Goal: Information Seeking & Learning: Learn about a topic

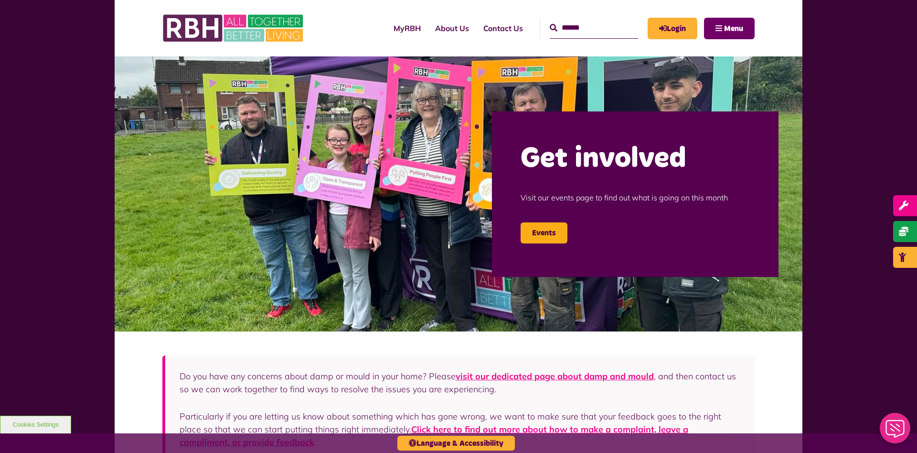
click at [724, 32] on span "Menu" at bounding box center [733, 29] width 19 height 8
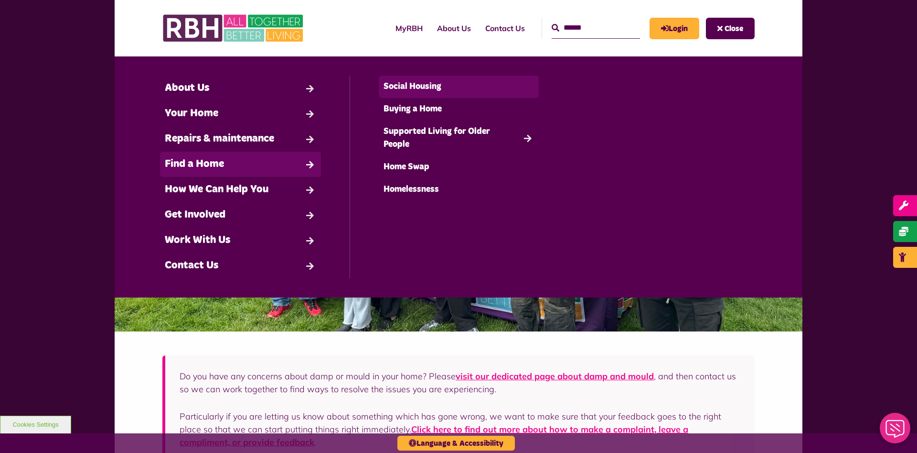
click at [414, 94] on link "Social Housing" at bounding box center [459, 87] width 161 height 22
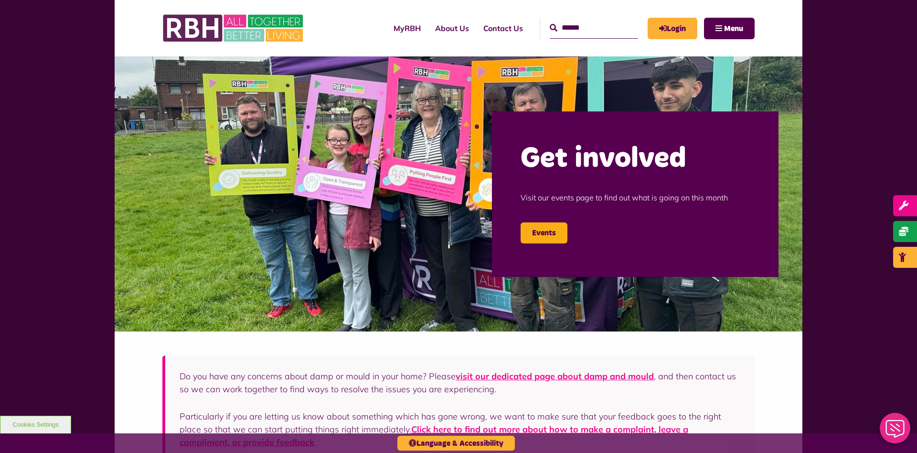
click at [572, 34] on input "Search" at bounding box center [594, 28] width 88 height 21
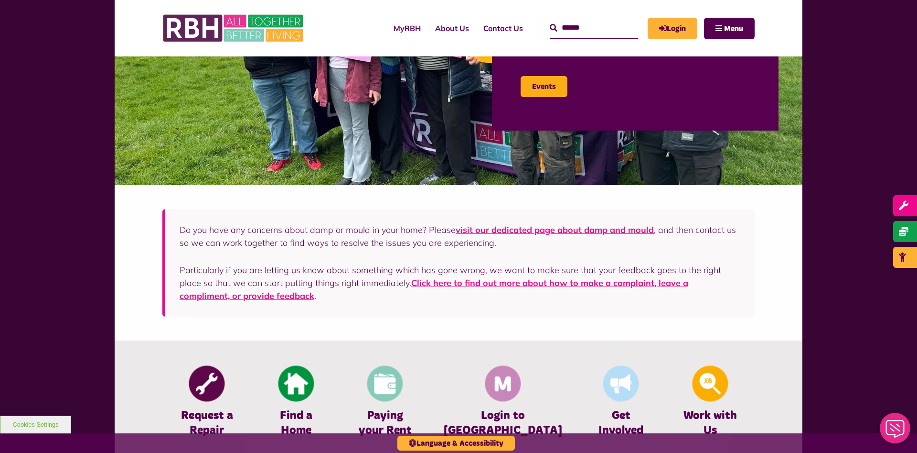
scroll to position [341, 0]
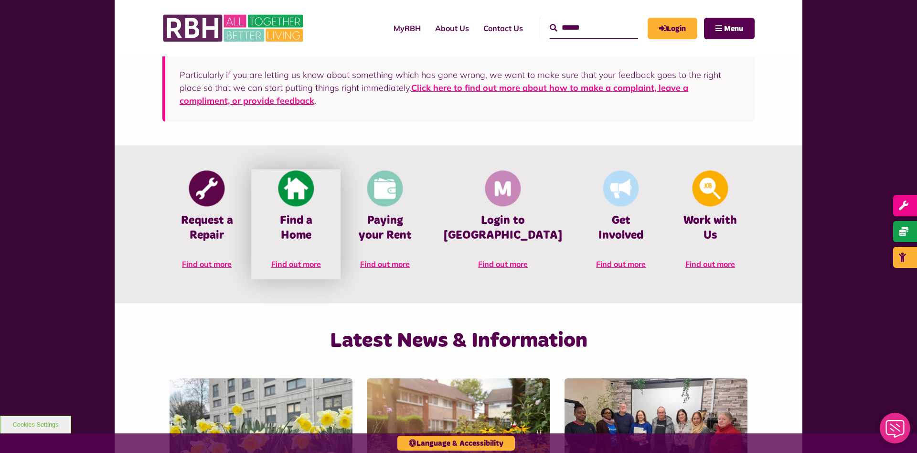
click at [317, 259] on span "Find out more" at bounding box center [296, 264] width 50 height 10
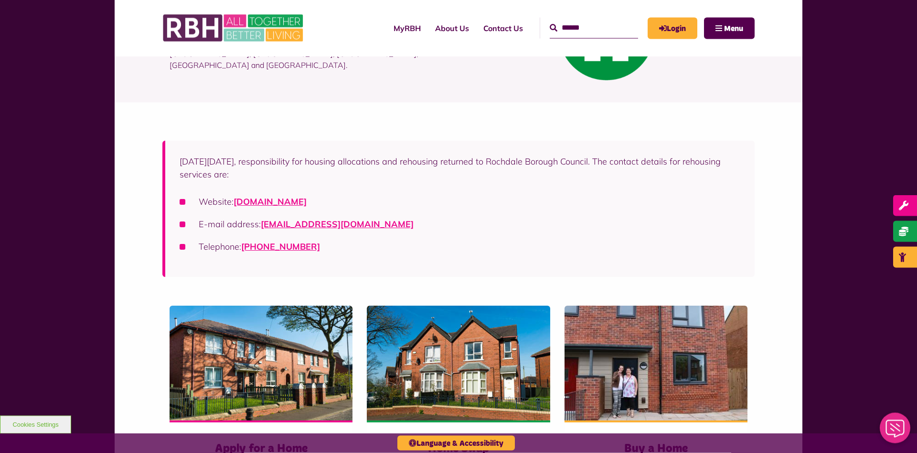
scroll to position [49, 0]
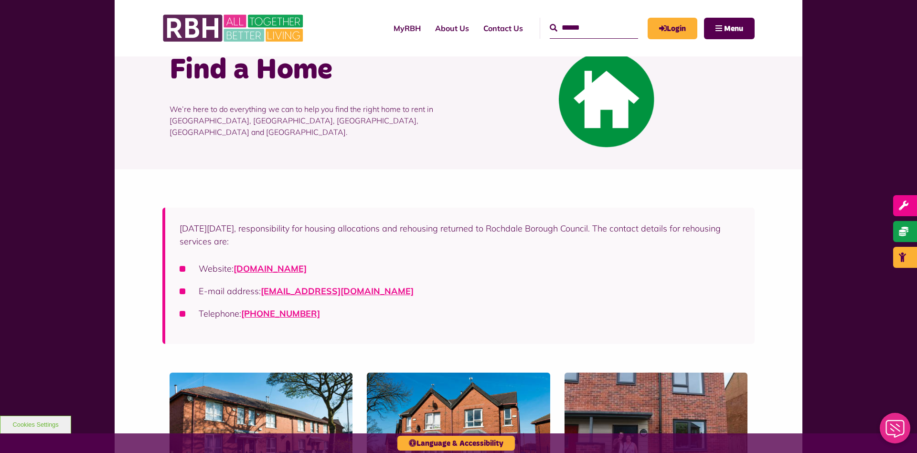
drag, startPoint x: 276, startPoint y: 229, endPoint x: 633, endPoint y: 231, distance: 357.0
click at [633, 231] on p "On Friday 1st April 2022, responsibility for housing allocations and rehousing …" at bounding box center [460, 235] width 561 height 26
click at [585, 273] on li "Website: rochdalehousingsolutions.co.uk" at bounding box center [460, 268] width 561 height 13
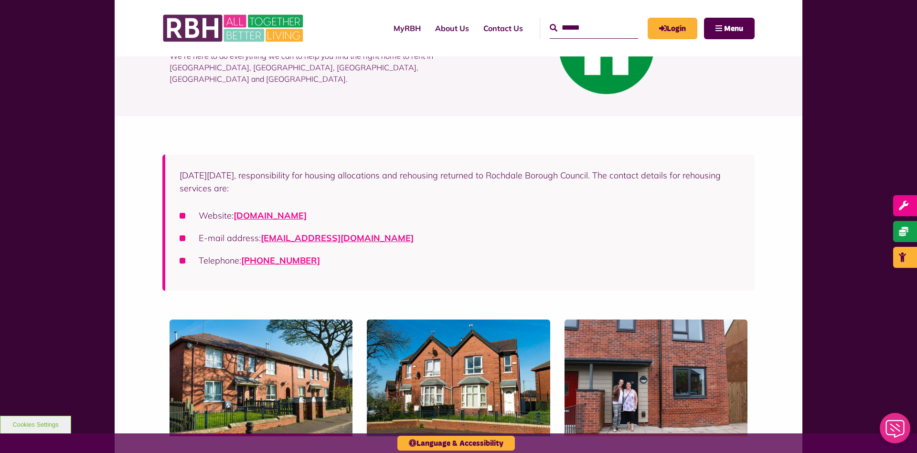
scroll to position [146, 0]
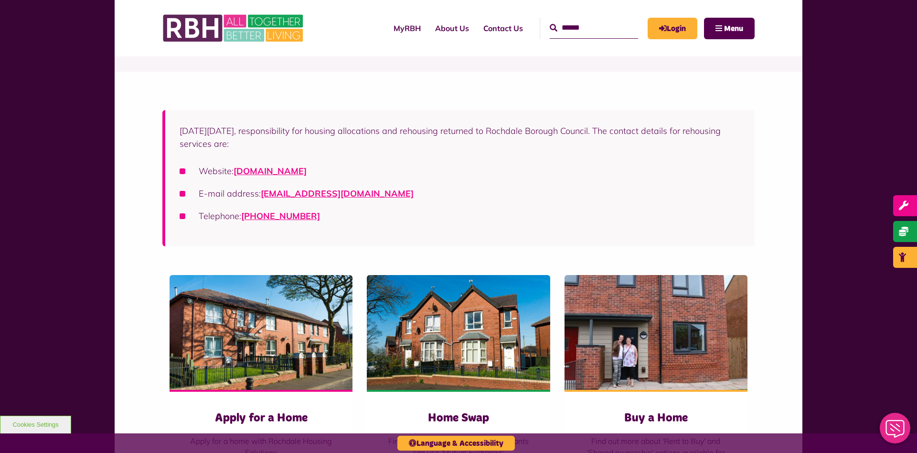
drag, startPoint x: 281, startPoint y: 129, endPoint x: 631, endPoint y: 132, distance: 349.3
click at [631, 132] on p "On Friday 1st April 2022, responsibility for housing allocations and rehousing …" at bounding box center [460, 137] width 561 height 26
click at [522, 190] on li "E-mail address: housingsolutions@rochdale.gov.uk" at bounding box center [460, 193] width 561 height 13
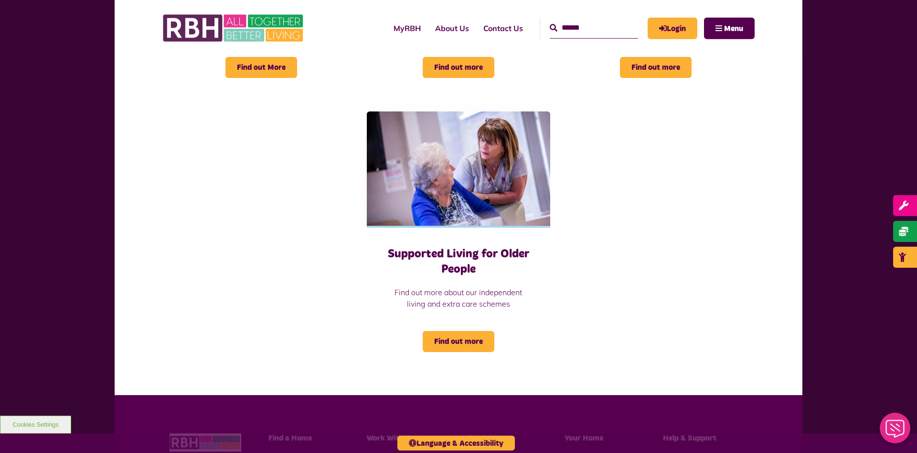
scroll to position [585, 0]
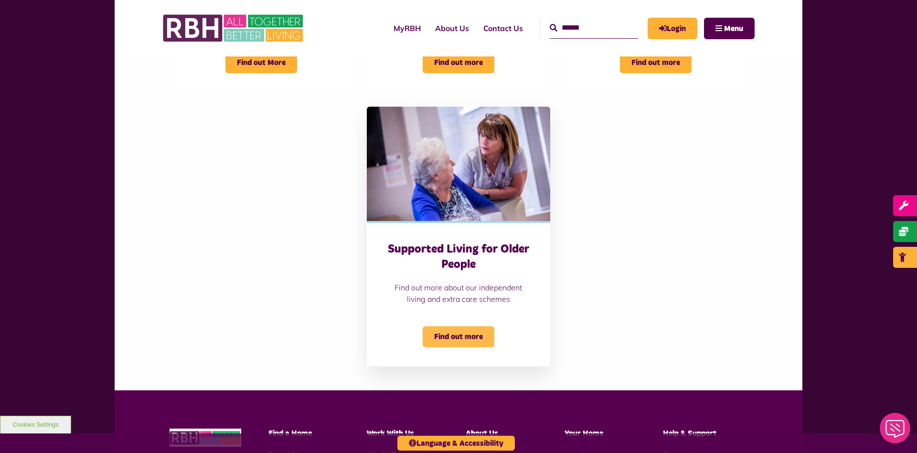
click at [448, 337] on span "Find out more" at bounding box center [459, 336] width 72 height 21
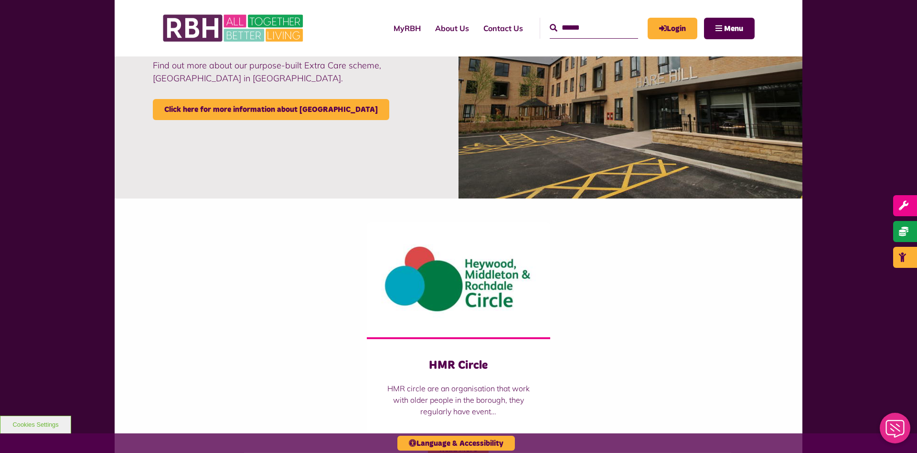
scroll to position [926, 0]
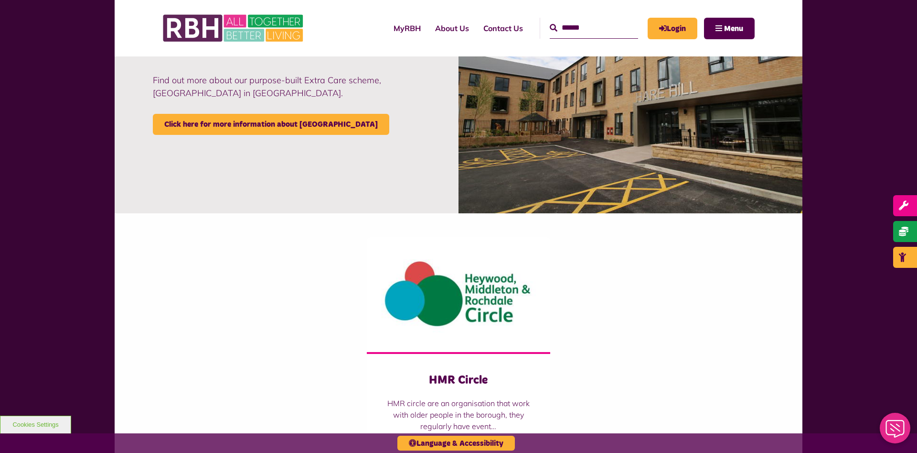
click at [227, 113] on div "Find out more about our purpose-built Extra Care scheme, Hare Hill in Littlebor…" at bounding box center [287, 86] width 268 height 54
click at [229, 125] on link "Click here for more information about Hare Hill" at bounding box center [271, 124] width 237 height 21
